Goal: Task Accomplishment & Management: Manage account settings

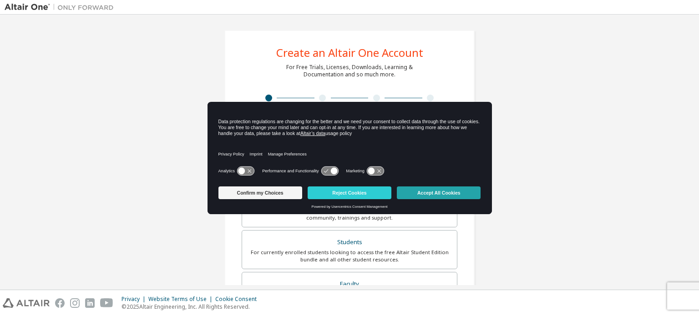
click at [462, 191] on button "Accept All Cookies" at bounding box center [439, 193] width 84 height 13
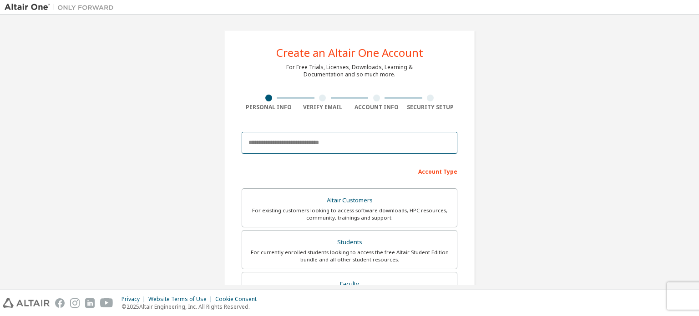
click at [286, 142] on input "email" at bounding box center [350, 143] width 216 height 22
type input "**********"
type input "*******"
type input "*****"
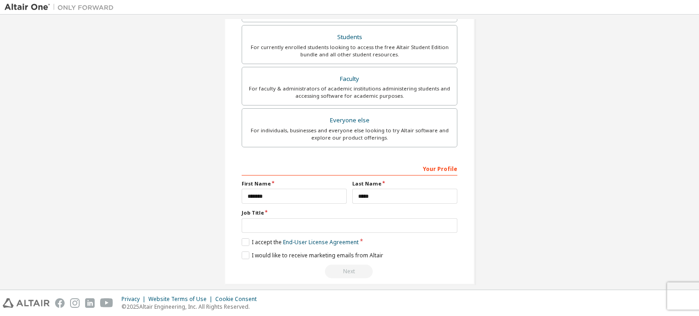
scroll to position [214, 0]
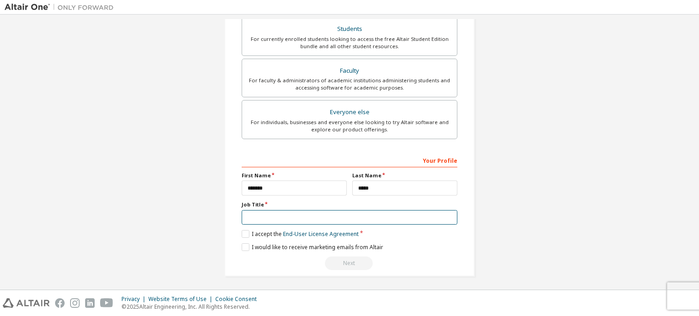
click at [289, 215] on input "text" at bounding box center [350, 217] width 216 height 15
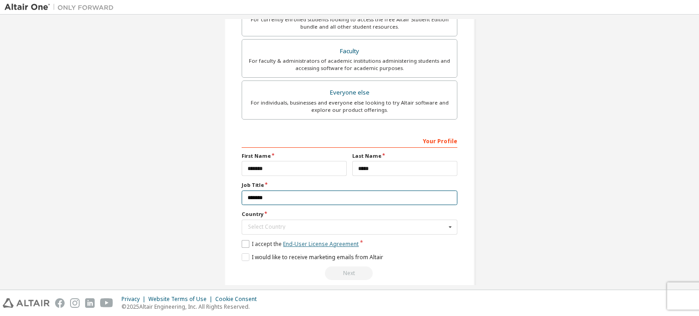
scroll to position [243, 0]
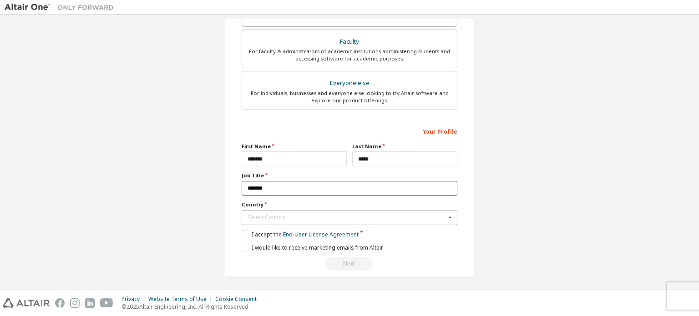
type input "*******"
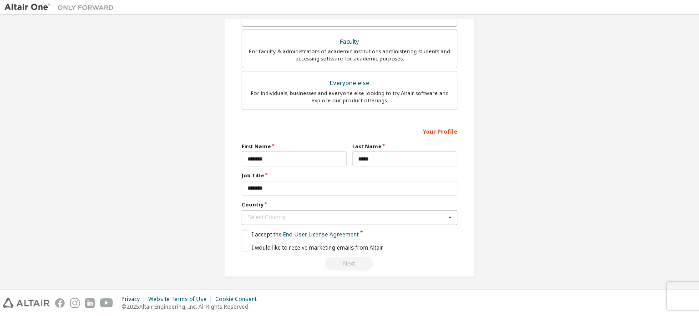
click at [321, 217] on div "Select Country" at bounding box center [347, 217] width 198 height 5
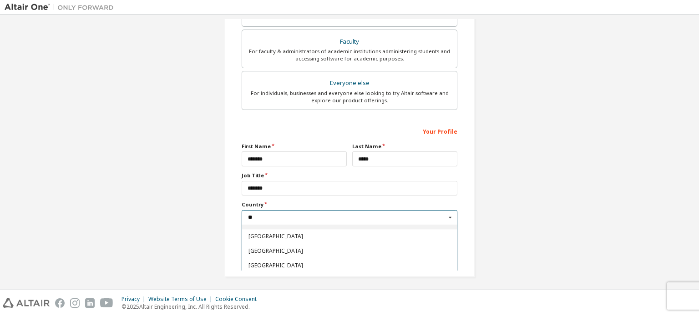
scroll to position [46, 0]
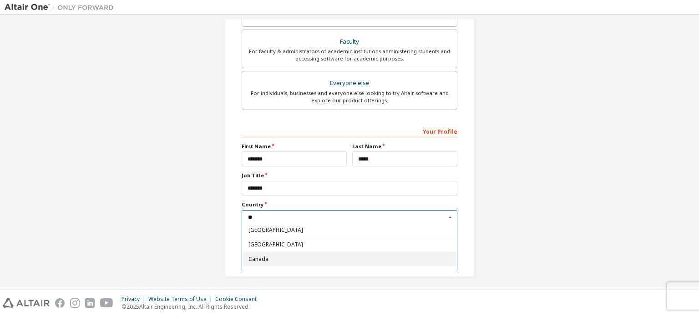
type input "**"
click at [262, 253] on div "Canada" at bounding box center [349, 259] width 215 height 15
type input "***"
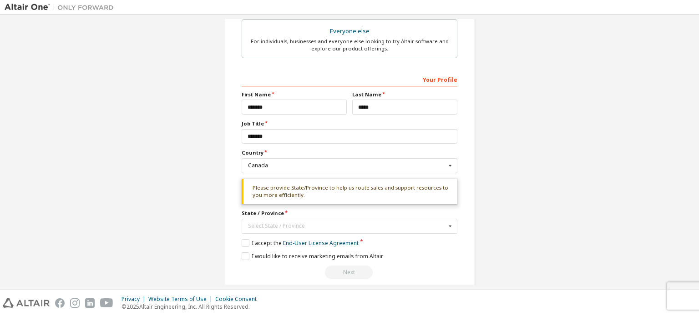
scroll to position [303, 0]
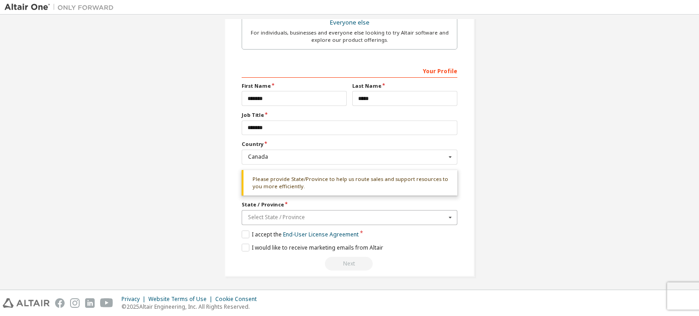
click at [286, 211] on input "text" at bounding box center [350, 218] width 215 height 14
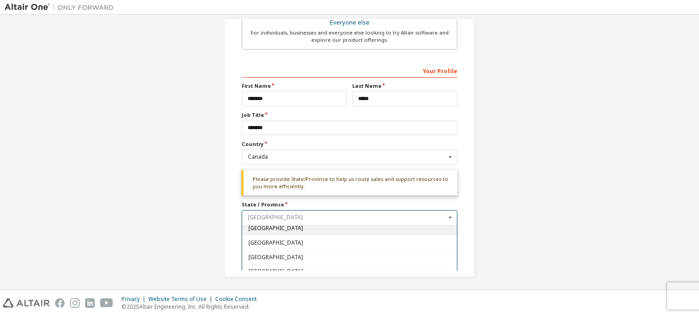
scroll to position [100, 0]
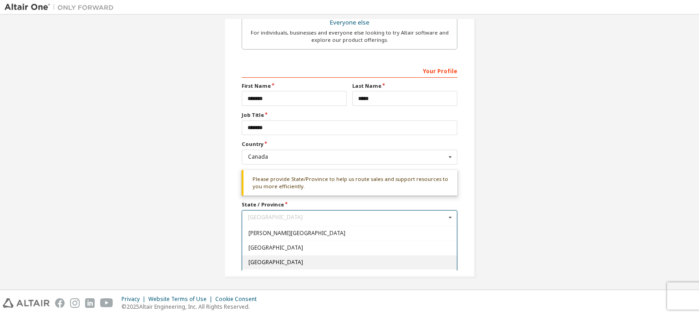
click at [286, 256] on div "Saskatchewan" at bounding box center [349, 262] width 215 height 15
type input "**"
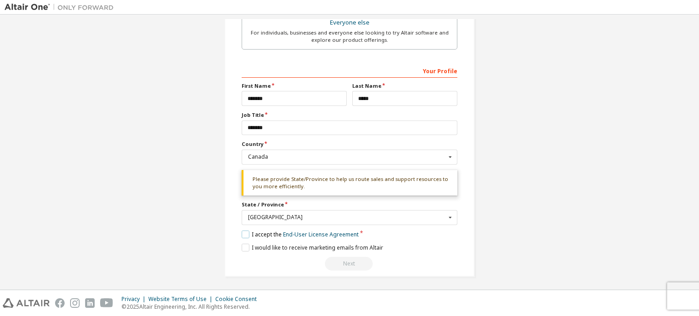
click at [247, 231] on label "I accept the End-User License Agreement" at bounding box center [300, 235] width 117 height 8
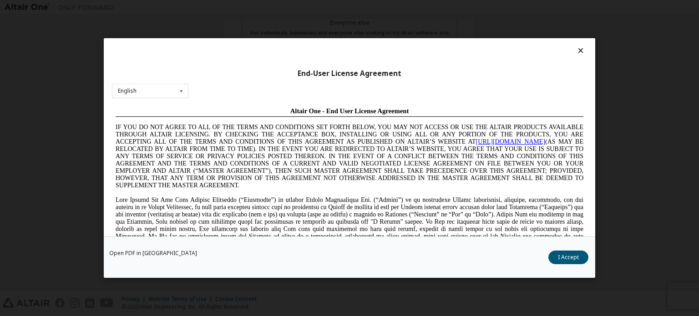
scroll to position [0, 0]
click at [568, 259] on button "I Accept" at bounding box center [569, 258] width 40 height 14
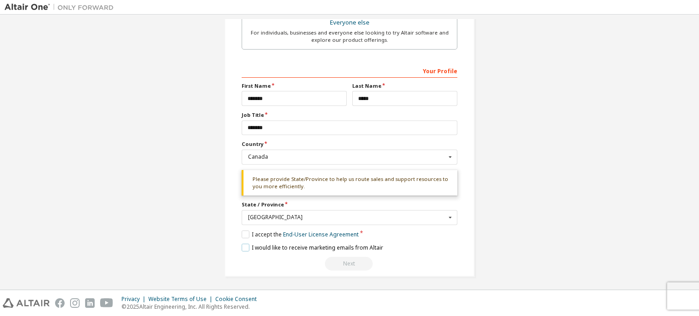
click at [249, 245] on label "I would like to receive marketing emails from Altair" at bounding box center [313, 248] width 142 height 8
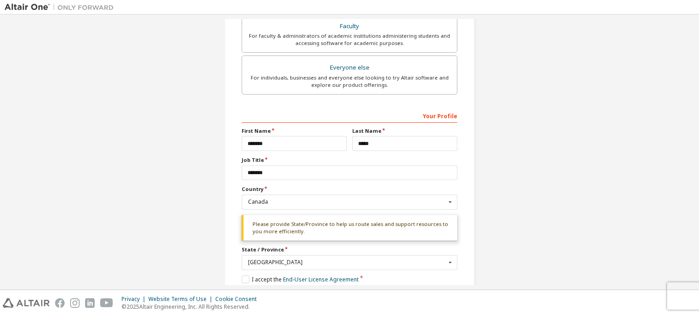
scroll to position [303, 0]
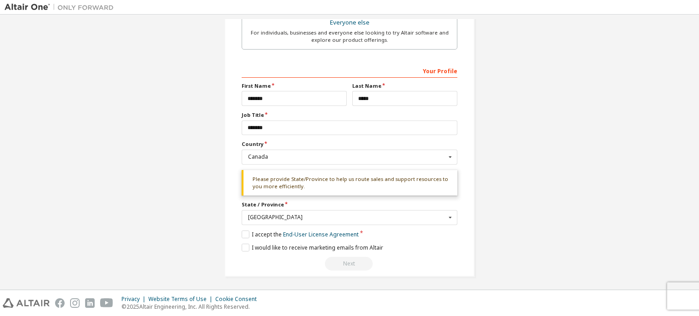
click at [462, 196] on div "**********" at bounding box center [350, 2] width 250 height 551
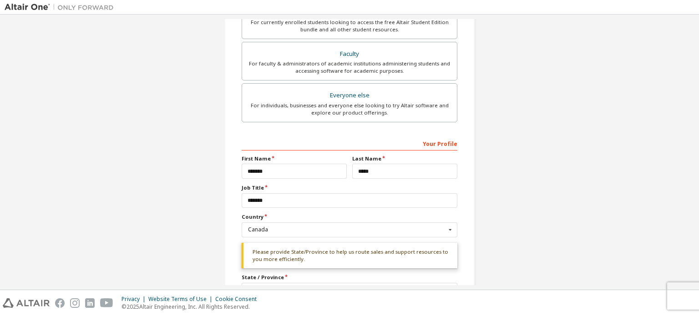
scroll to position [212, 0]
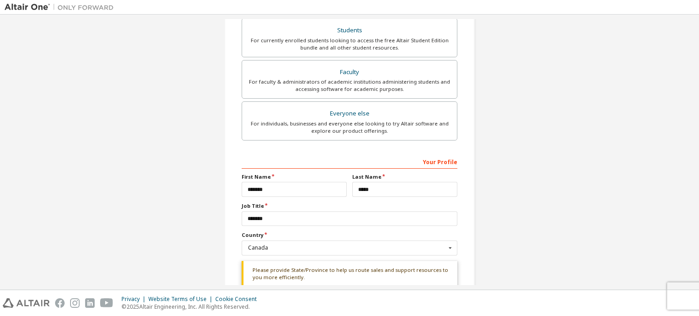
click at [363, 165] on div "Your Profile" at bounding box center [350, 161] width 216 height 15
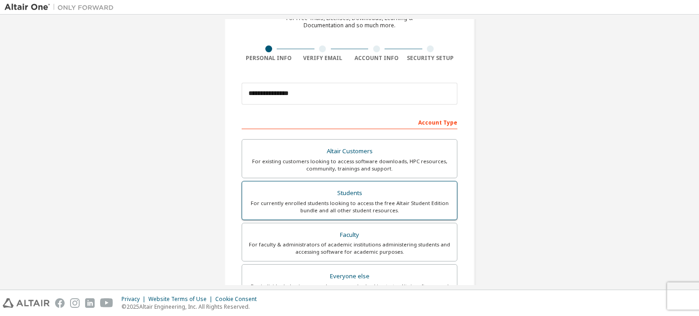
scroll to position [0, 0]
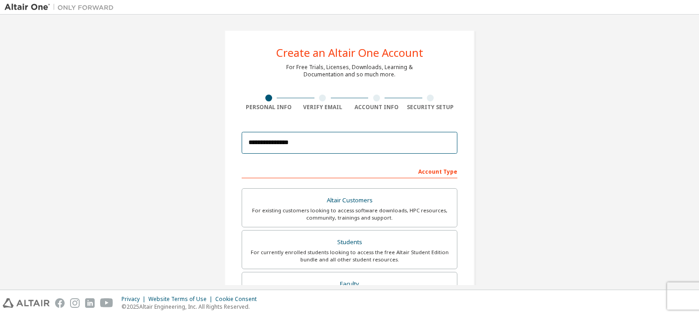
click at [319, 146] on input "**********" at bounding box center [350, 143] width 216 height 22
click at [382, 171] on div "Account Type" at bounding box center [350, 171] width 216 height 15
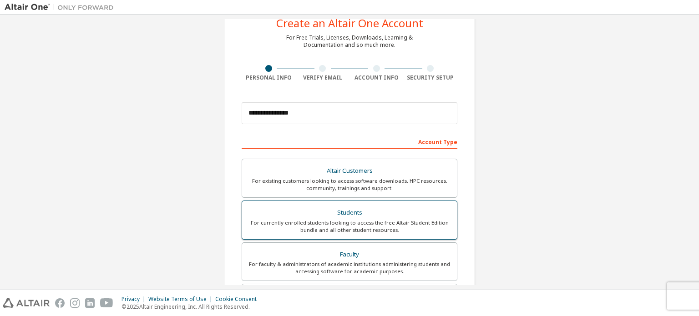
scroll to position [46, 0]
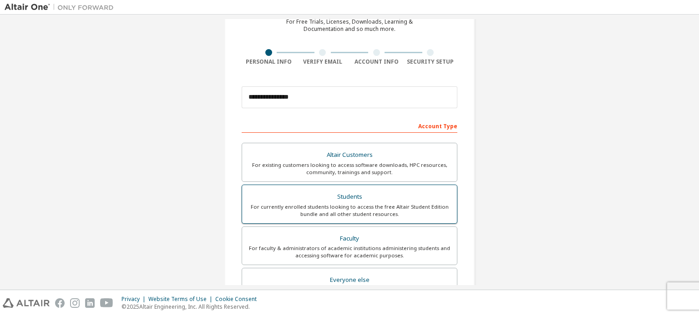
click at [357, 202] on div "Students" at bounding box center [350, 197] width 204 height 13
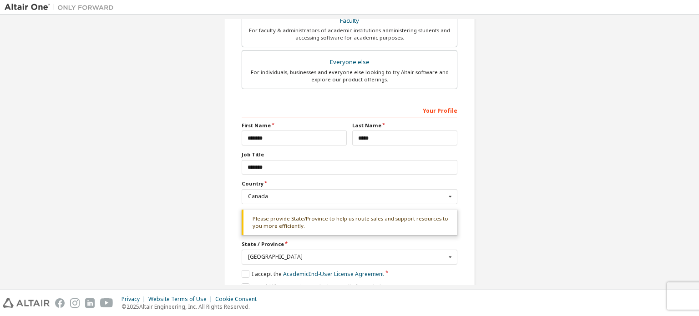
scroll to position [303, 0]
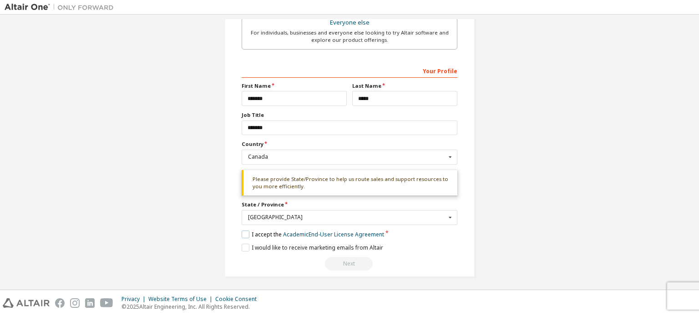
click at [244, 232] on label "I accept the Academic End-User License Agreement" at bounding box center [313, 235] width 143 height 8
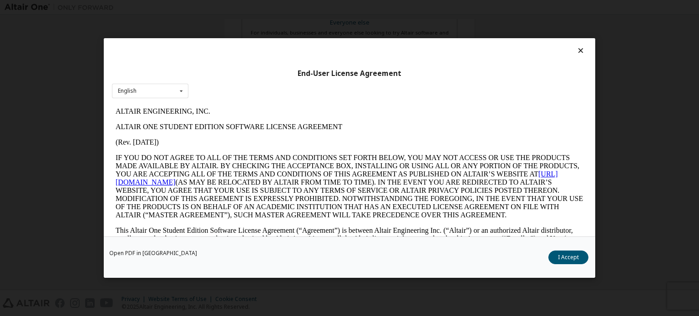
scroll to position [0, 0]
click at [573, 260] on button "I Accept" at bounding box center [569, 258] width 40 height 14
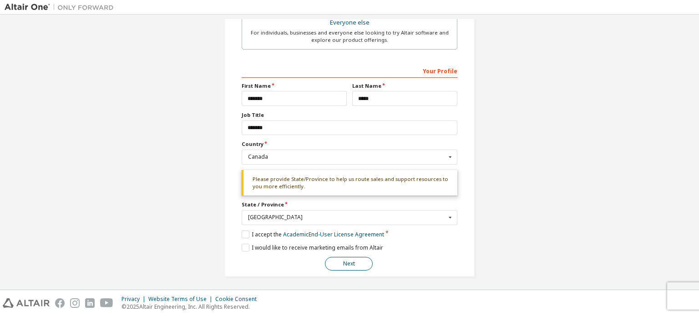
click at [355, 260] on button "Next" at bounding box center [349, 264] width 48 height 14
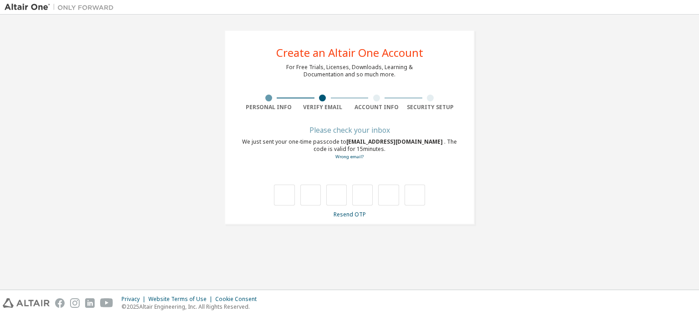
type input "*"
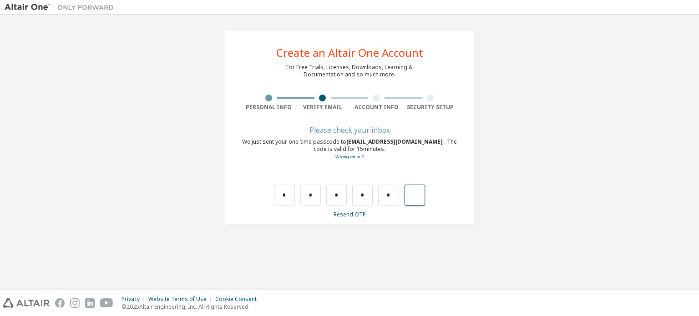
type input "*"
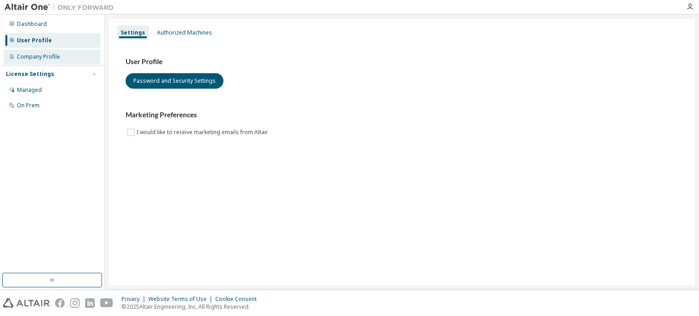
click at [58, 59] on div "Company Profile" at bounding box center [38, 56] width 43 height 7
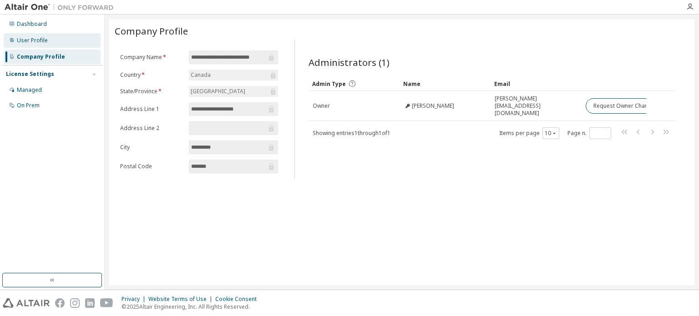
click at [44, 45] on div "User Profile" at bounding box center [52, 40] width 97 height 15
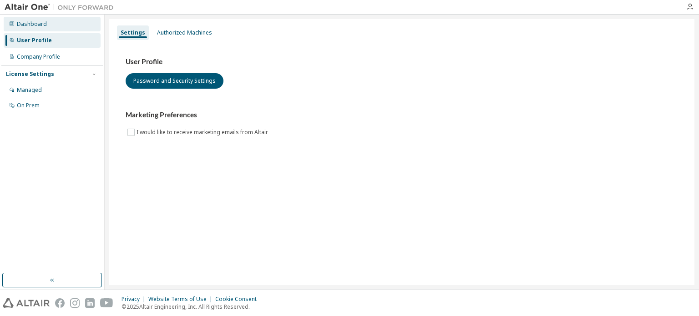
click at [46, 29] on div "Dashboard" at bounding box center [52, 24] width 97 height 15
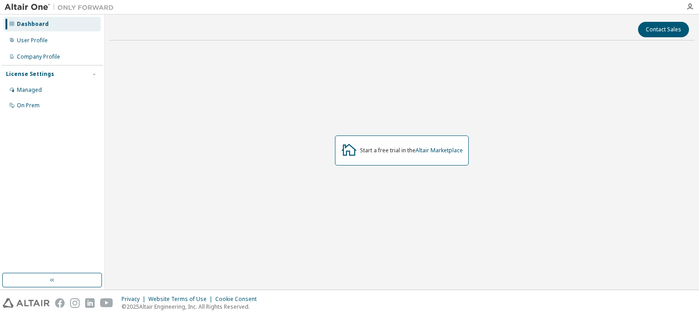
click at [56, 280] on icon "button" at bounding box center [52, 280] width 7 height 7
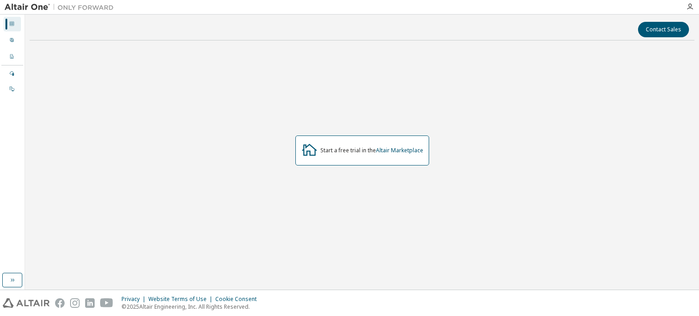
click at [331, 154] on div "Start a free trial in the Altair Marketplace" at bounding box center [363, 151] width 134 height 30
click at [308, 148] on icon at bounding box center [309, 150] width 16 height 16
click at [11, 40] on icon at bounding box center [11, 39] width 5 height 5
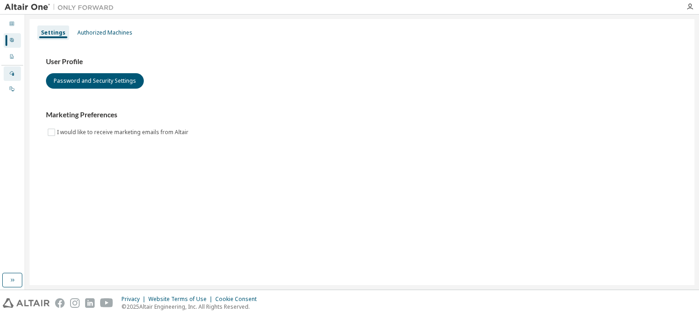
click at [13, 67] on div "Managed" at bounding box center [12, 73] width 17 height 15
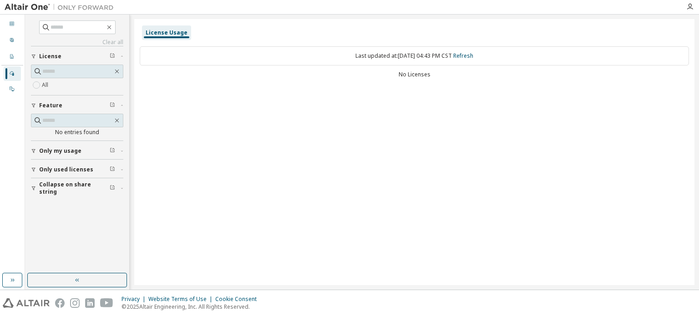
click at [63, 148] on span "Only my usage" at bounding box center [60, 151] width 42 height 7
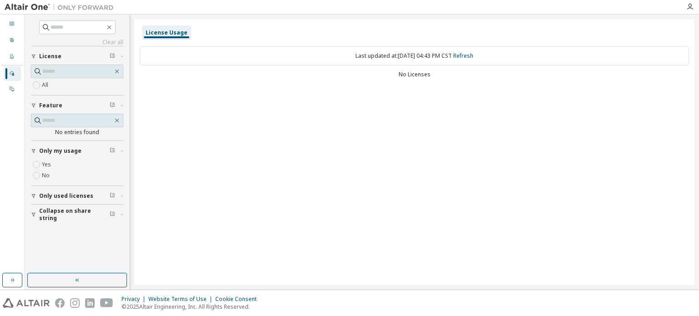
click at [49, 196] on span "Only used licenses" at bounding box center [66, 196] width 54 height 7
click at [59, 240] on span "Collapse on share string" at bounding box center [74, 241] width 71 height 15
click at [2, 276] on button "button" at bounding box center [12, 280] width 20 height 15
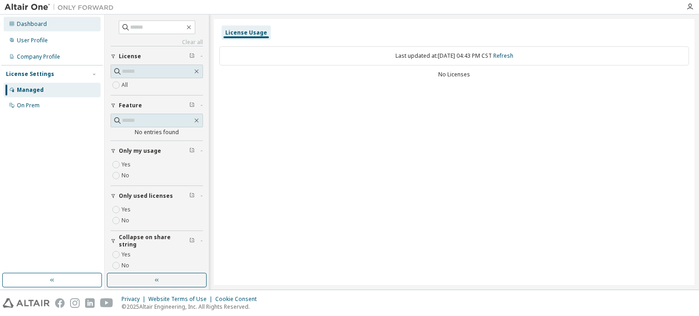
click at [39, 24] on div "Dashboard" at bounding box center [32, 23] width 30 height 7
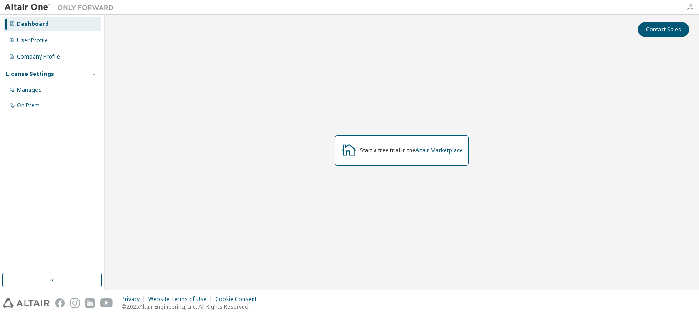
click at [690, 10] on icon "button" at bounding box center [690, 6] width 7 height 7
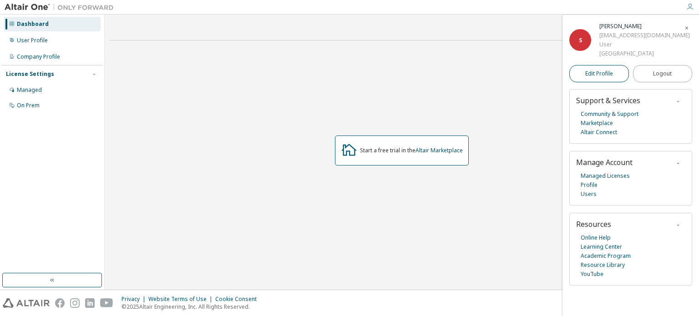
click at [607, 78] on link "Edit Profile" at bounding box center [600, 73] width 60 height 17
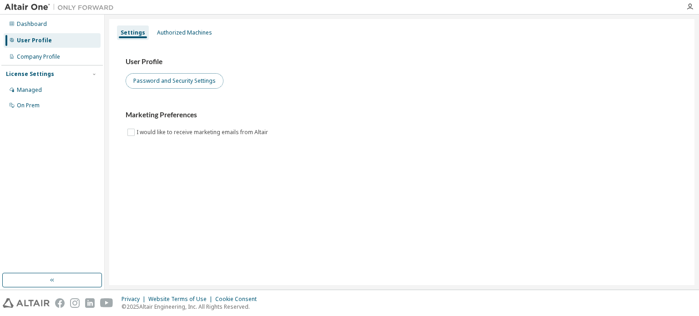
click at [201, 83] on button "Password and Security Settings" at bounding box center [175, 80] width 98 height 15
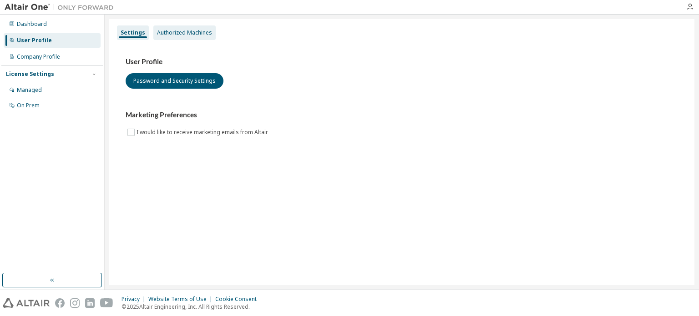
click at [186, 34] on div "Authorized Machines" at bounding box center [184, 32] width 55 height 7
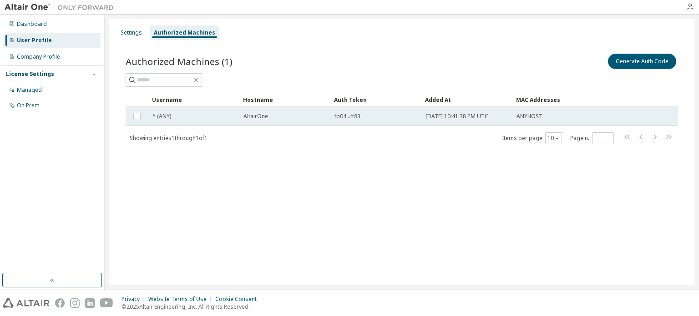
click at [143, 117] on td at bounding box center [137, 116] width 23 height 19
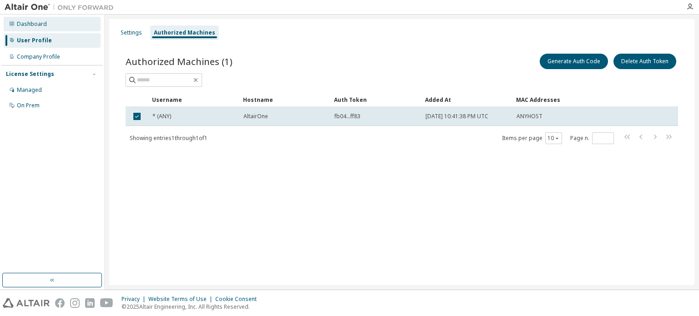
click at [33, 23] on div "Dashboard" at bounding box center [32, 23] width 30 height 7
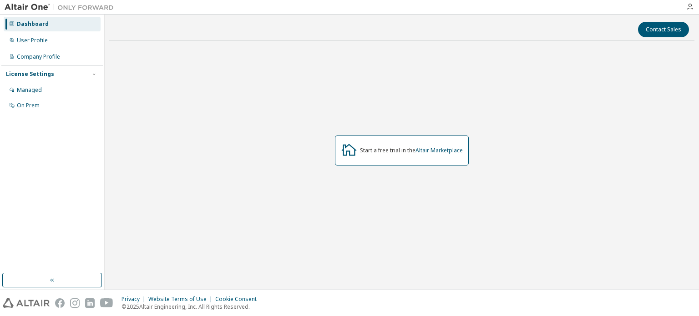
click at [374, 148] on div "Start a free trial in the Altair Marketplace" at bounding box center [411, 150] width 103 height 7
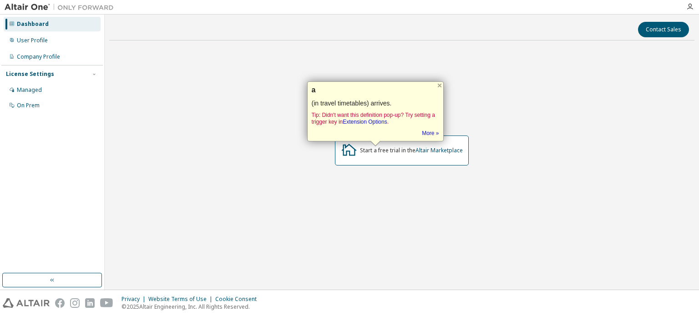
click at [295, 170] on div "Start a free trial in the Altair Marketplace" at bounding box center [402, 151] width 586 height 206
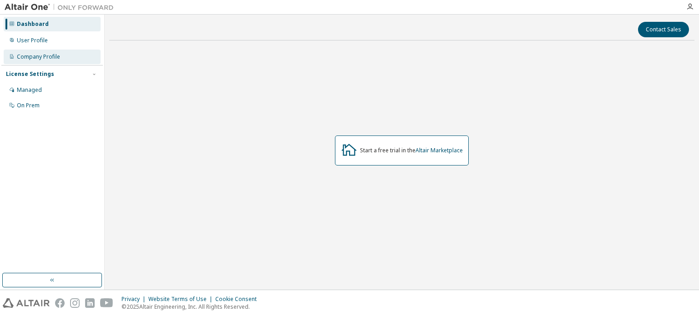
click at [35, 61] on div "Company Profile" at bounding box center [52, 57] width 97 height 15
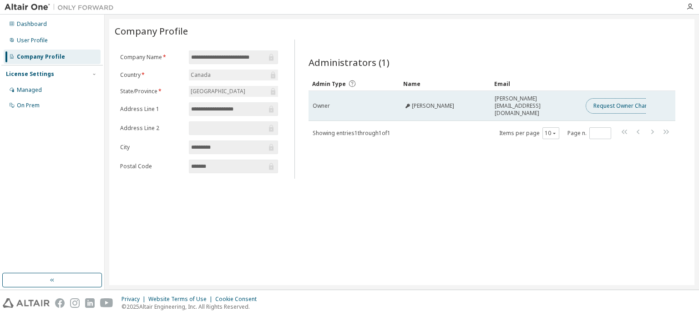
click at [612, 104] on button "Request Owner Change" at bounding box center [624, 105] width 77 height 15
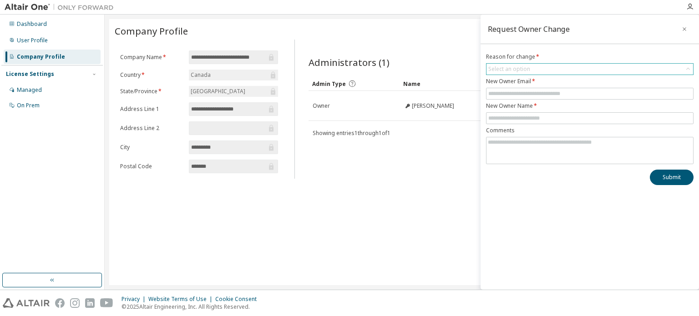
click at [637, 65] on div "Select an option" at bounding box center [590, 69] width 207 height 11
click at [636, 66] on div "Select an option" at bounding box center [590, 69] width 207 height 11
click at [682, 30] on icon "button" at bounding box center [685, 29] width 6 height 7
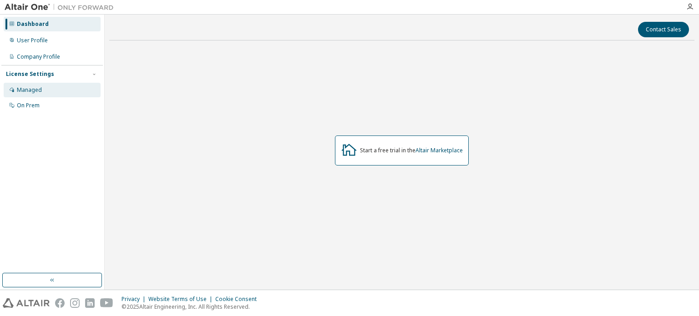
click at [36, 94] on div "Managed" at bounding box center [52, 90] width 97 height 15
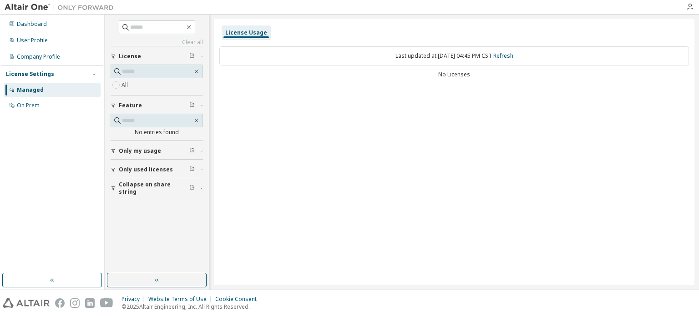
click at [152, 170] on span "Only used licenses" at bounding box center [146, 169] width 54 height 7
click at [184, 155] on button "Only my usage" at bounding box center [157, 151] width 92 height 20
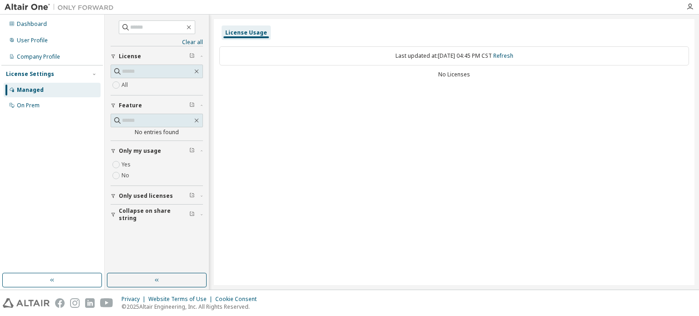
click at [191, 152] on icon "button" at bounding box center [191, 150] width 5 height 5
click at [194, 125] on span at bounding box center [157, 121] width 92 height 14
click at [196, 122] on icon "button" at bounding box center [196, 120] width 7 height 7
click at [193, 42] on link "Clear all" at bounding box center [157, 42] width 92 height 7
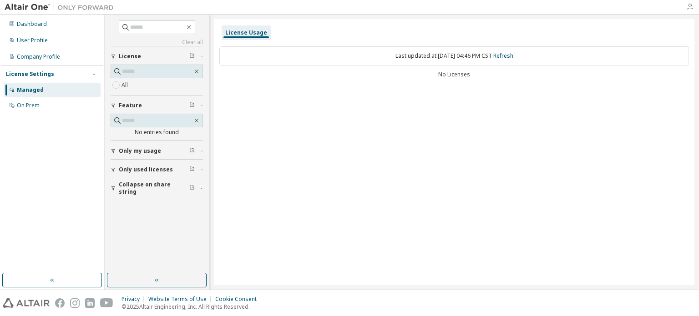
click at [688, 7] on icon "button" at bounding box center [690, 6] width 7 height 7
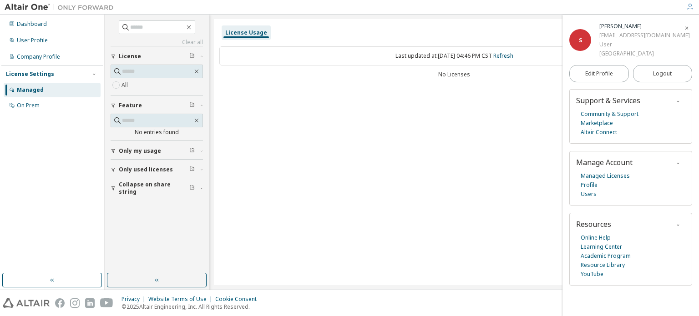
click at [43, 180] on div "Dashboard User Profile Company Profile License Settings Managed On Prem" at bounding box center [52, 144] width 102 height 256
click at [685, 26] on icon "button" at bounding box center [686, 28] width 5 height 5
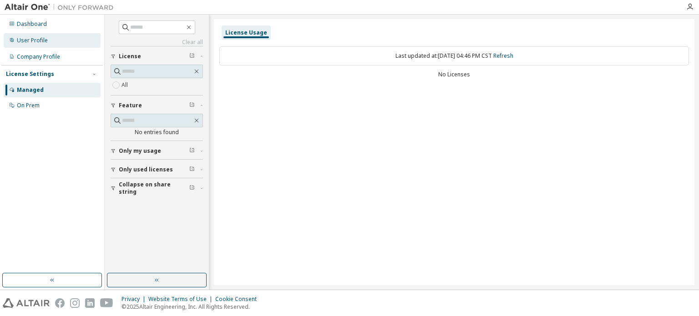
click at [42, 38] on div "User Profile" at bounding box center [32, 40] width 31 height 7
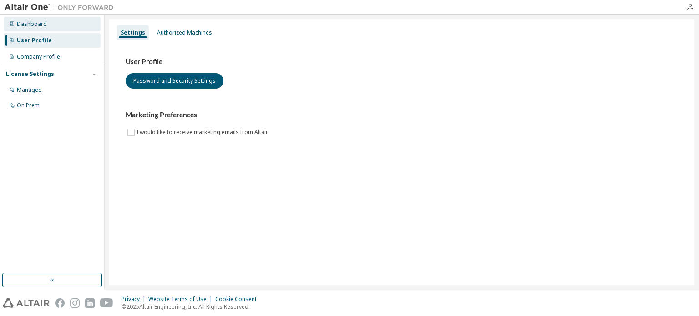
click at [35, 26] on div "Dashboard" at bounding box center [32, 23] width 30 height 7
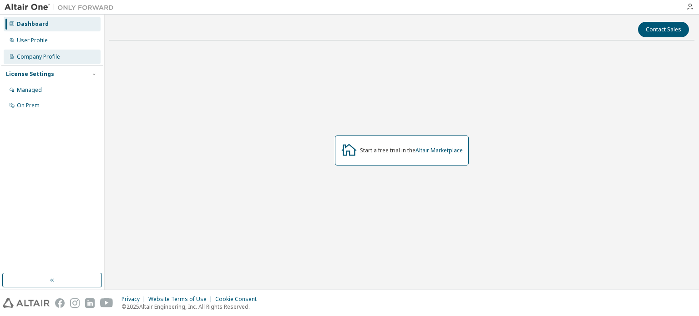
click at [30, 50] on div "Company Profile" at bounding box center [52, 57] width 97 height 15
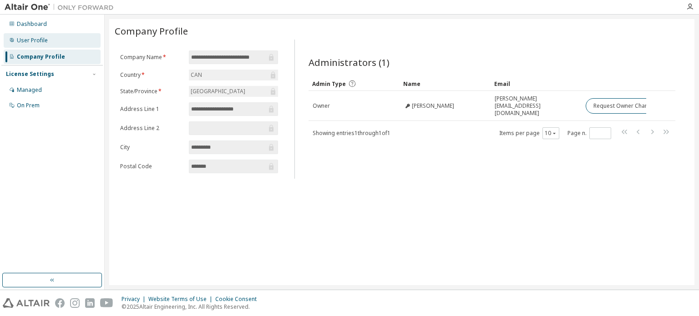
click at [33, 44] on div "User Profile" at bounding box center [52, 40] width 97 height 15
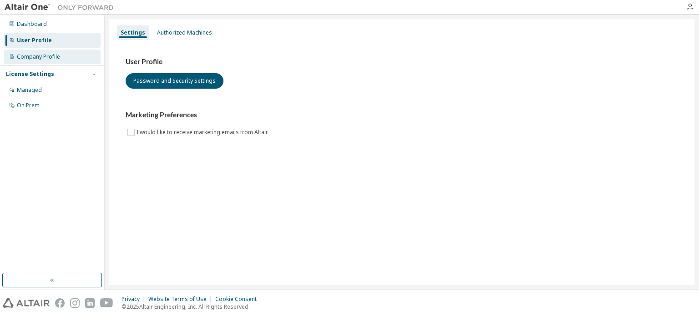
click at [31, 54] on div "Company Profile" at bounding box center [38, 56] width 43 height 7
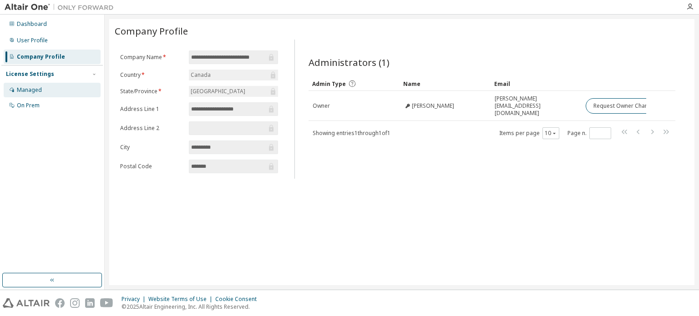
click at [52, 95] on div "Managed" at bounding box center [52, 90] width 97 height 15
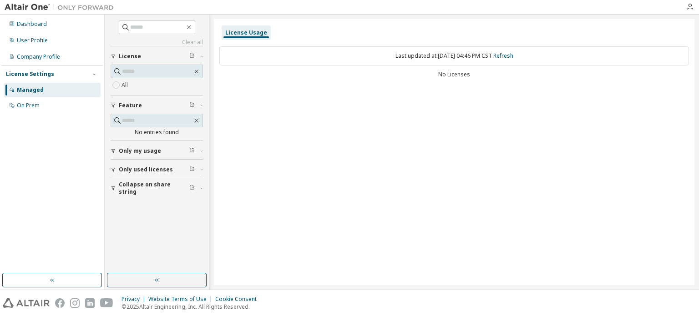
click at [55, 76] on div "License Settings" at bounding box center [52, 74] width 92 height 8
click at [56, 48] on div "Dashboard User Profile Company Profile License Settings Managed On Prem" at bounding box center [52, 49] width 102 height 67
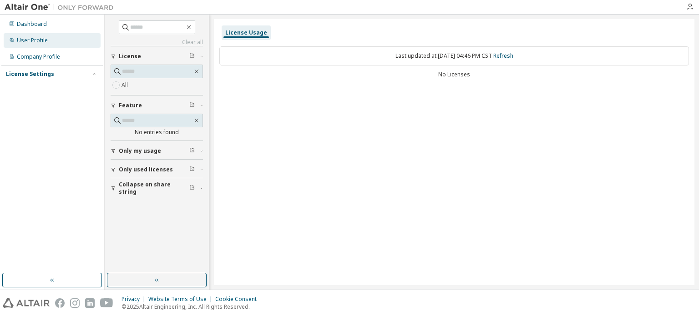
click at [54, 41] on div "User Profile" at bounding box center [52, 40] width 97 height 15
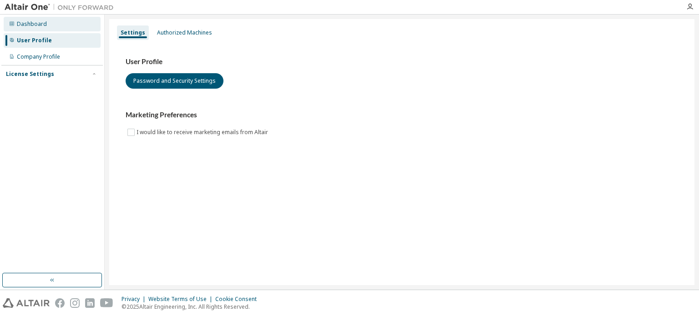
click at [49, 23] on div "Dashboard" at bounding box center [52, 24] width 97 height 15
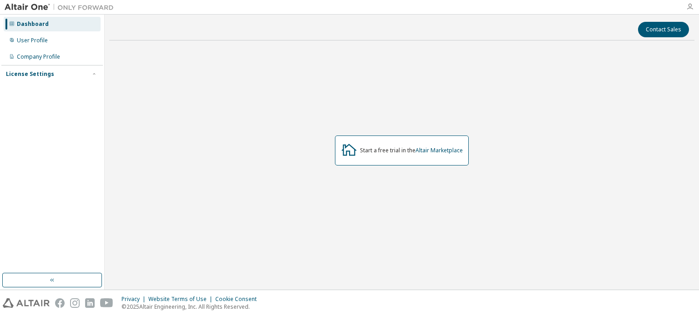
click at [693, 9] on icon "button" at bounding box center [690, 6] width 7 height 7
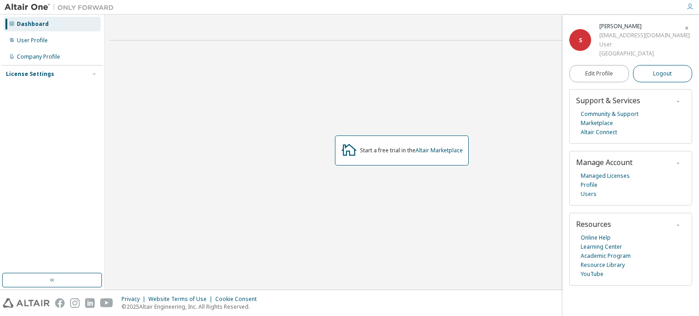
click at [666, 74] on span "Logout" at bounding box center [662, 73] width 19 height 9
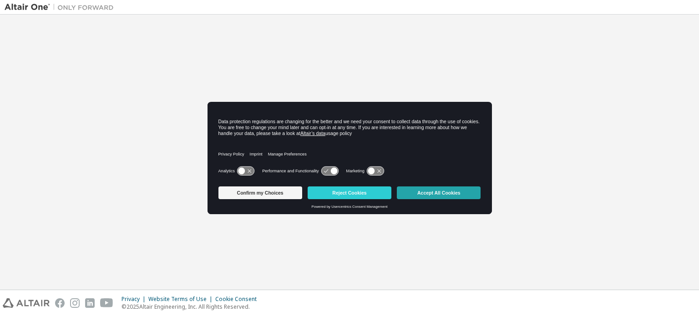
click at [439, 194] on button "Accept All Cookies" at bounding box center [439, 193] width 84 height 13
